Goal: Task Accomplishment & Management: Manage account settings

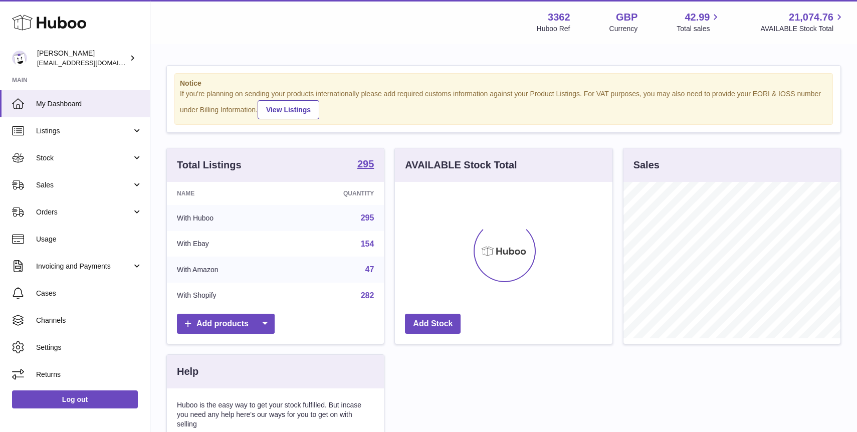
scroll to position [156, 217]
click at [102, 265] on span "Invoicing and Payments" at bounding box center [84, 267] width 96 height 10
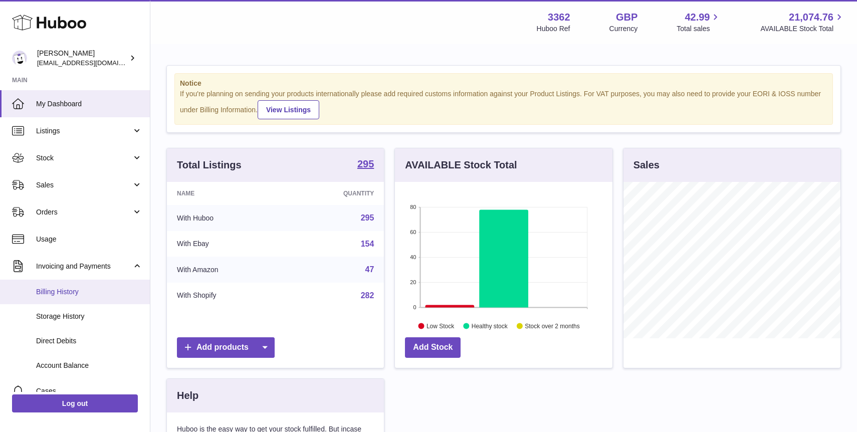
click at [83, 282] on link "Billing History" at bounding box center [75, 292] width 150 height 25
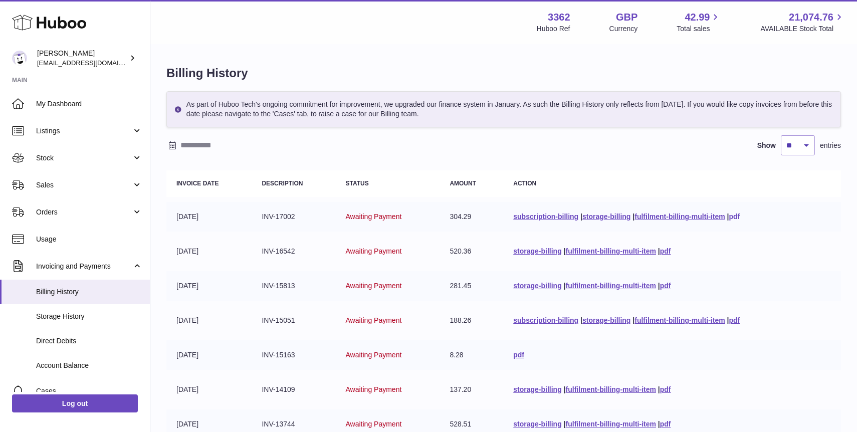
click at [733, 214] on link "pdf" at bounding box center [734, 217] width 11 height 8
click at [664, 253] on link "pdf" at bounding box center [665, 251] width 11 height 8
